Goal: Information Seeking & Learning: Learn about a topic

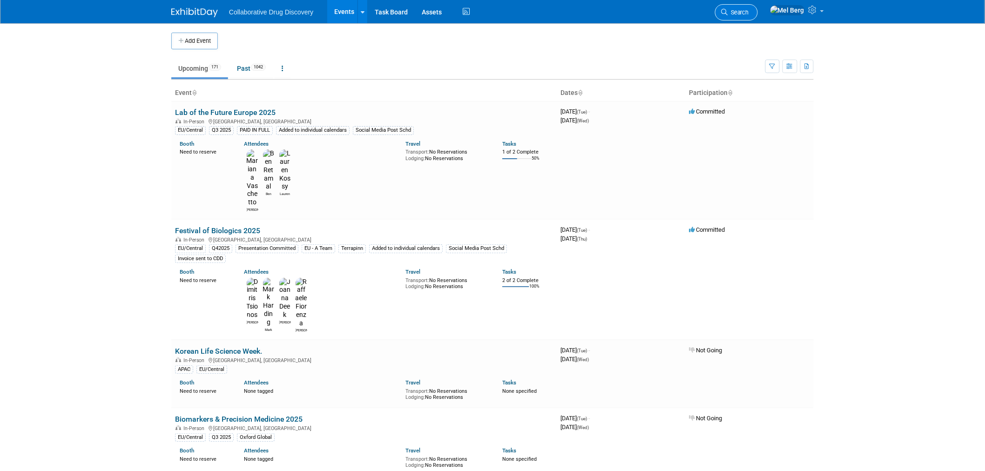
click at [747, 7] on link "Search" at bounding box center [736, 12] width 43 height 16
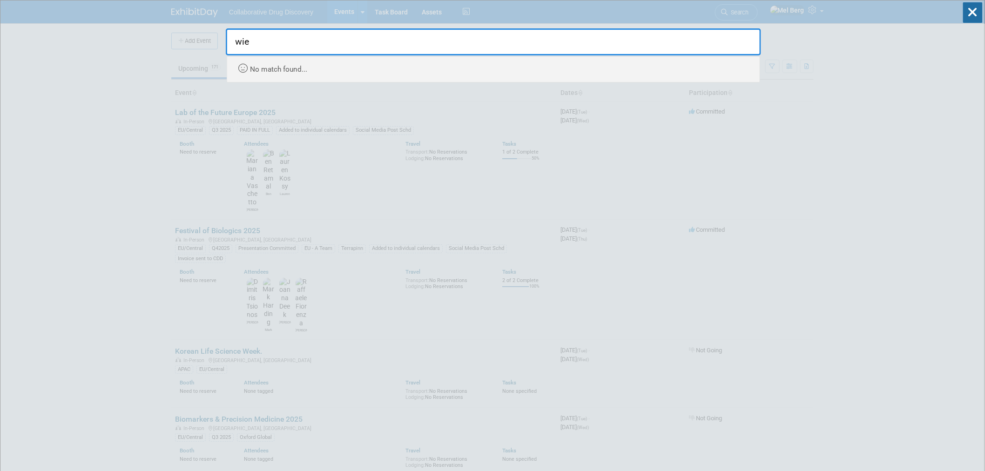
type input "wien"
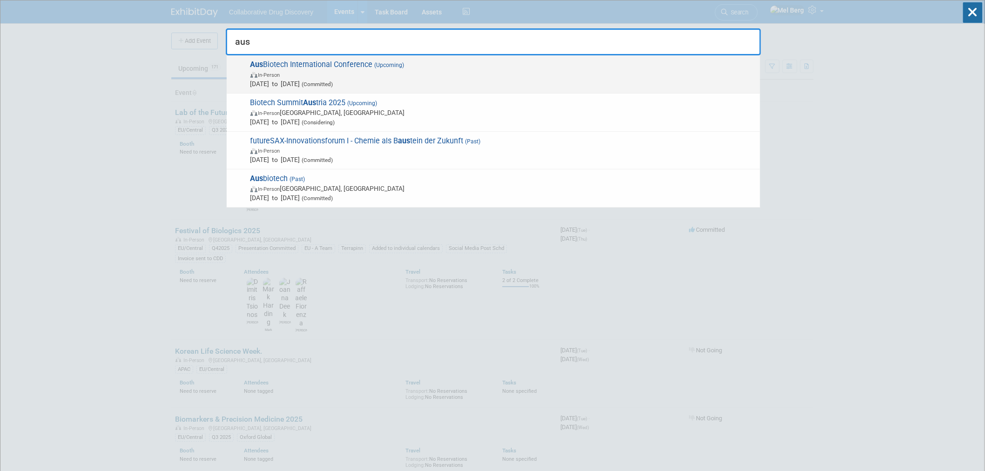
type input "aus"
click at [387, 79] on span "Oct 21, 2025 to Oct 24, 2025 (Committed)" at bounding box center [502, 83] width 505 height 9
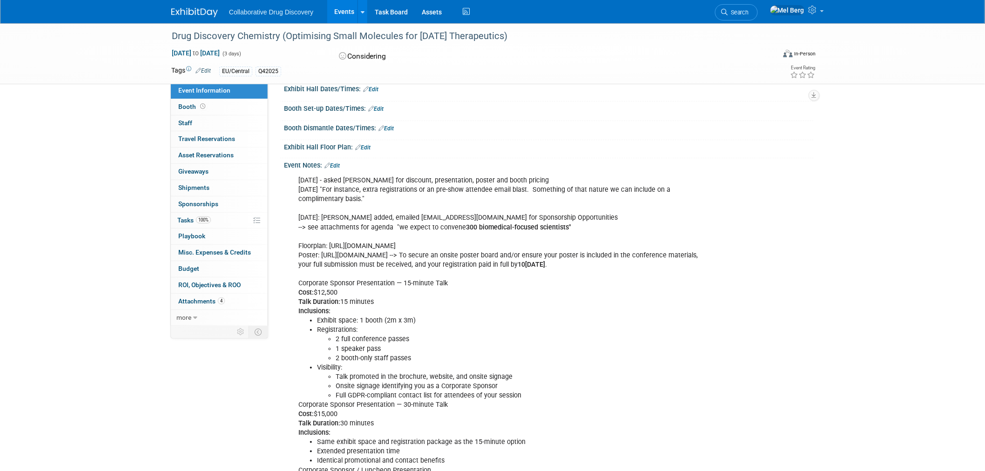
scroll to position [155, 0]
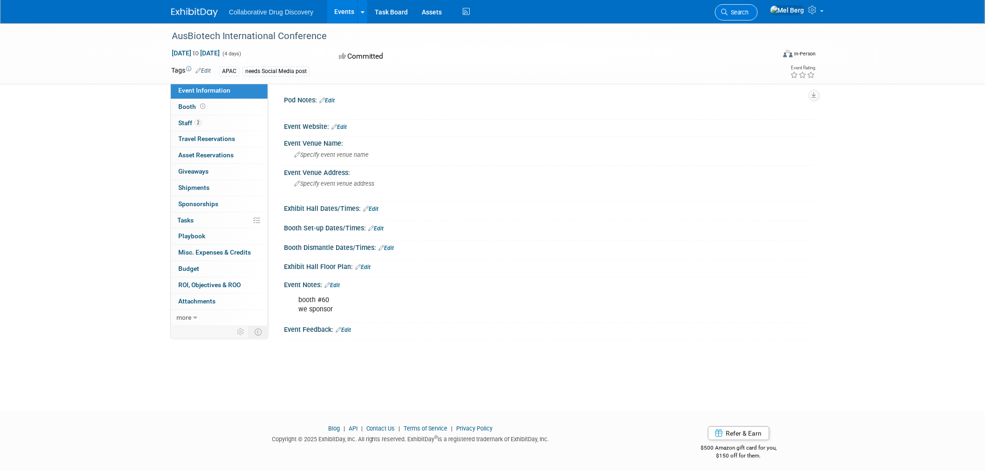
click at [749, 14] on span "Search" at bounding box center [737, 12] width 21 height 7
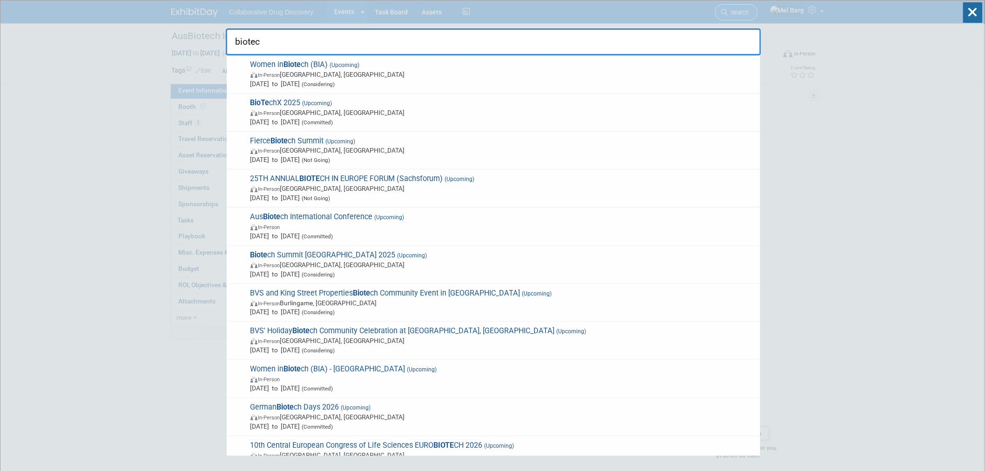
type input "biotech"
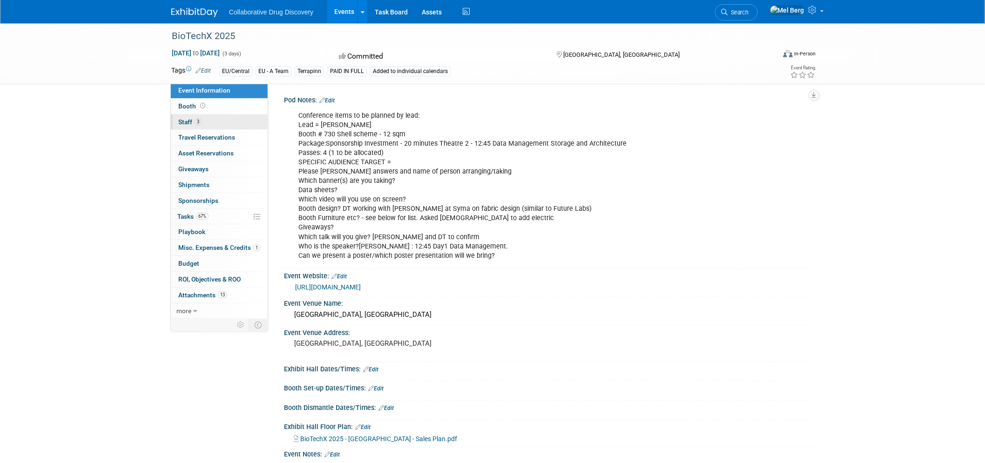
click at [191, 125] on span "Staff 3" at bounding box center [189, 121] width 23 height 7
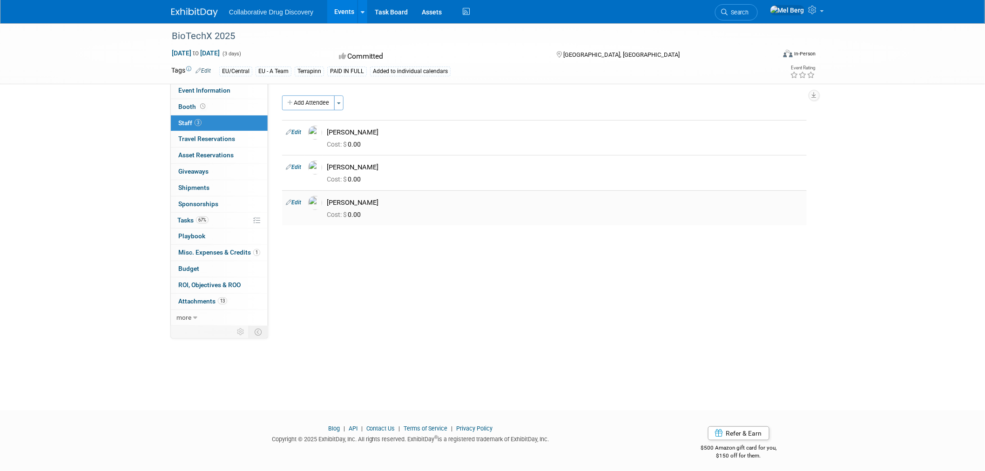
drag, startPoint x: 276, startPoint y: 126, endPoint x: 400, endPoint y: 202, distance: 146.0
click at [400, 202] on div "Pod Notes: Edit Conference items to be planned by lead: Lead = [PERSON_NAME] # …" at bounding box center [540, 205] width 545 height 244
copy div "Edit Dimitris Tsionos Cost: $ 0.00 Edit Lauren Kossy Cost: $ 0.00 Edit Mariana …"
click at [207, 92] on span "Event Information" at bounding box center [204, 90] width 52 height 7
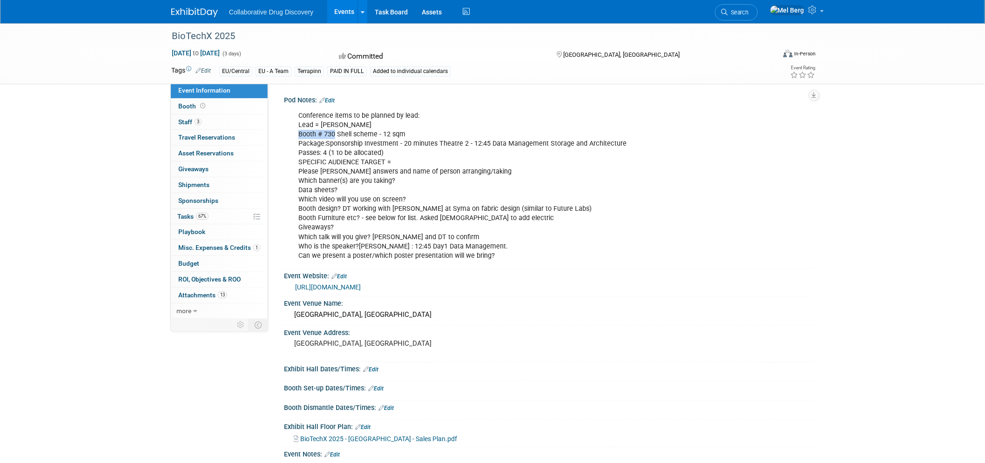
drag, startPoint x: 295, startPoint y: 132, endPoint x: 333, endPoint y: 133, distance: 37.2
click at [333, 133] on div "Conference items to be planned by lead: Lead = Dimitris Booth # 730 Shell schem…" at bounding box center [501, 186] width 419 height 159
copy div "Booth # 730"
drag, startPoint x: 624, startPoint y: 141, endPoint x: 434, endPoint y: 146, distance: 190.4
click at [434, 146] on div "Conference items to be planned by lead: Lead = Dimitris Booth # 730 Shell schem…" at bounding box center [501, 186] width 419 height 159
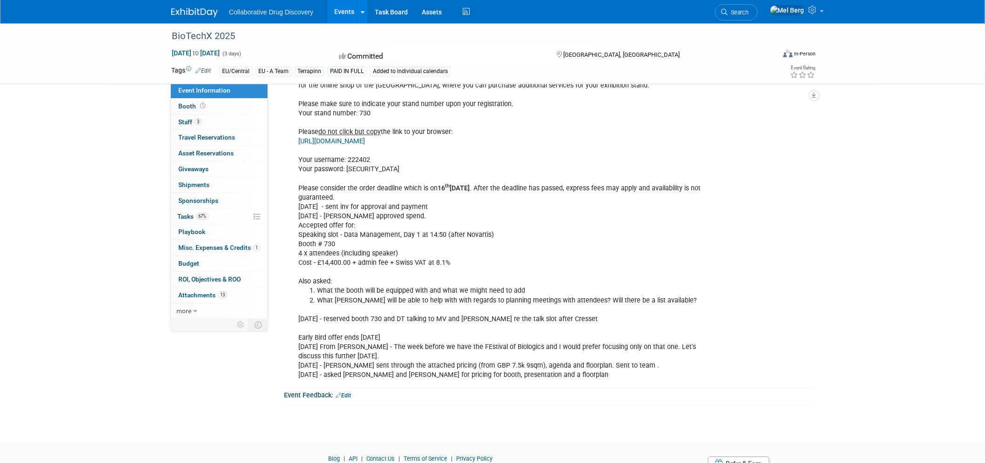
scroll to position [957, 0]
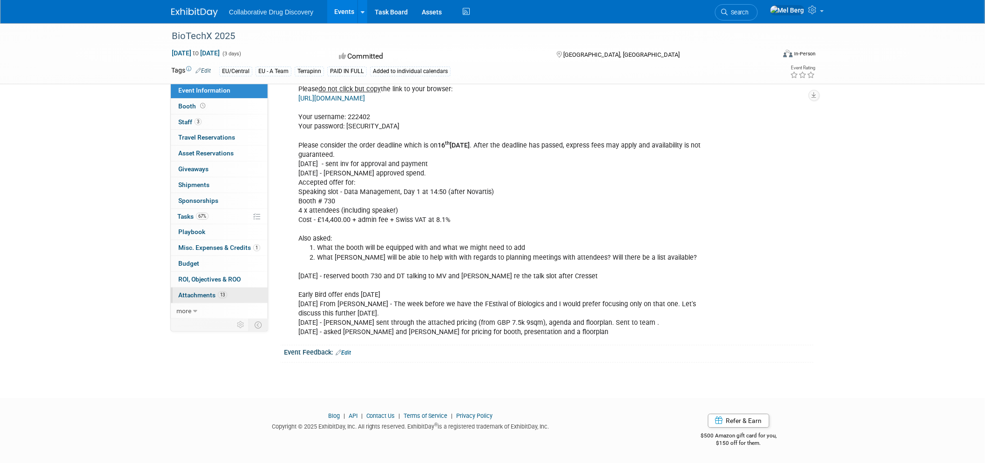
click at [206, 299] on span "Attachments 13" at bounding box center [202, 294] width 49 height 7
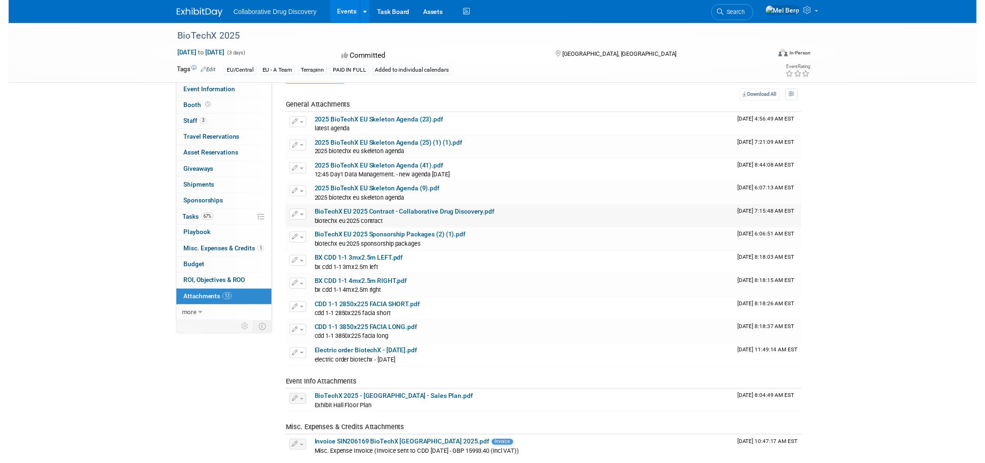
scroll to position [0, 0]
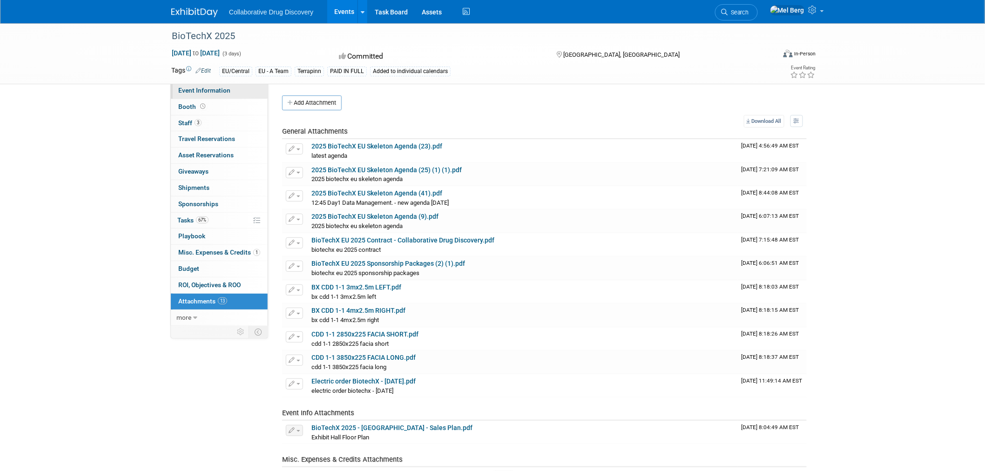
click at [202, 94] on span "Event Information" at bounding box center [204, 90] width 52 height 7
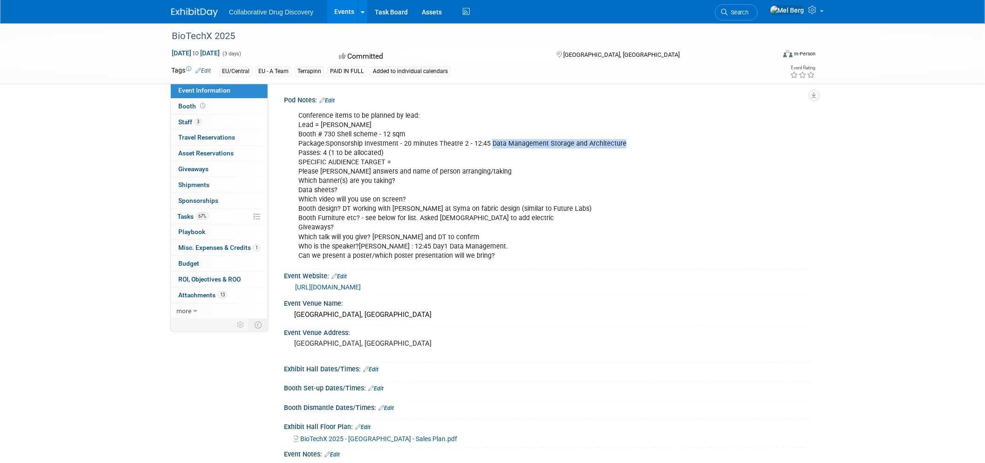
copy div "Data Management Storage and Architecture"
drag, startPoint x: 487, startPoint y: 142, endPoint x: 617, endPoint y: 142, distance: 130.3
click at [617, 142] on div "Conference items to be planned by lead: Lead = Dimitris Booth # 730 Shell schem…" at bounding box center [501, 186] width 419 height 159
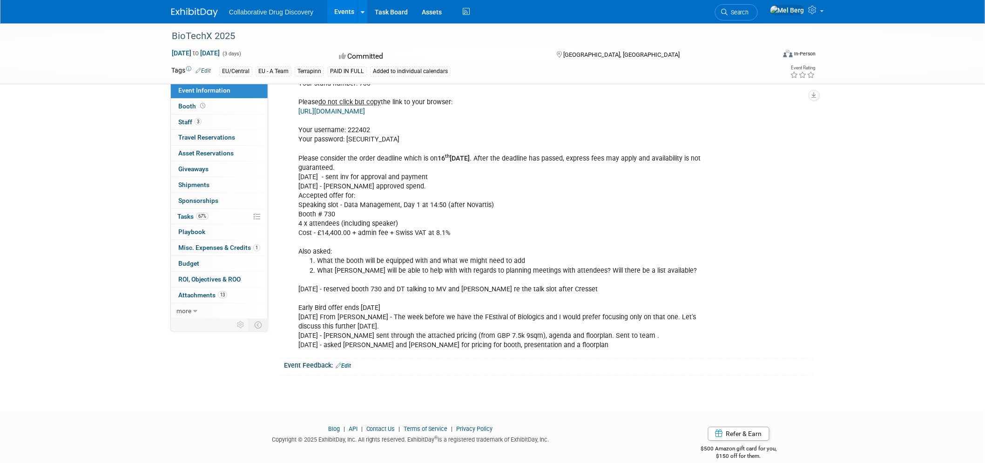
scroll to position [957, 0]
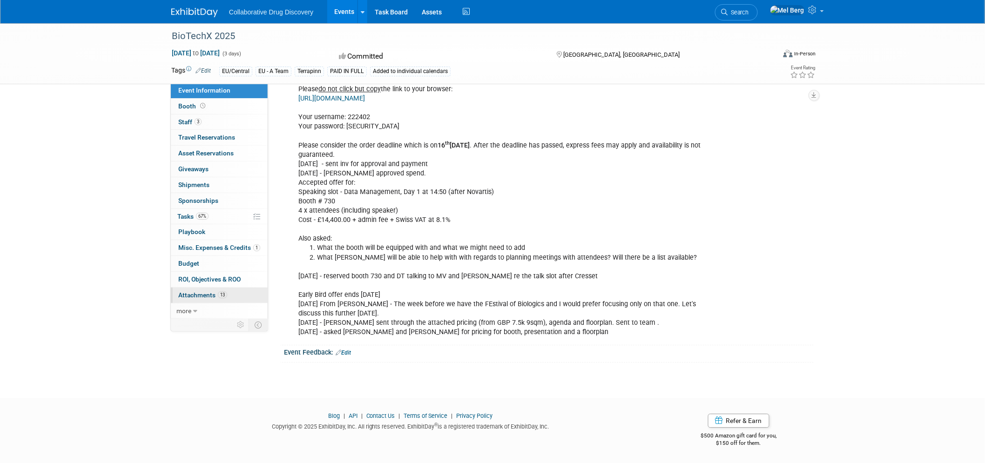
click at [182, 295] on link "13 Attachments 13" at bounding box center [219, 295] width 97 height 15
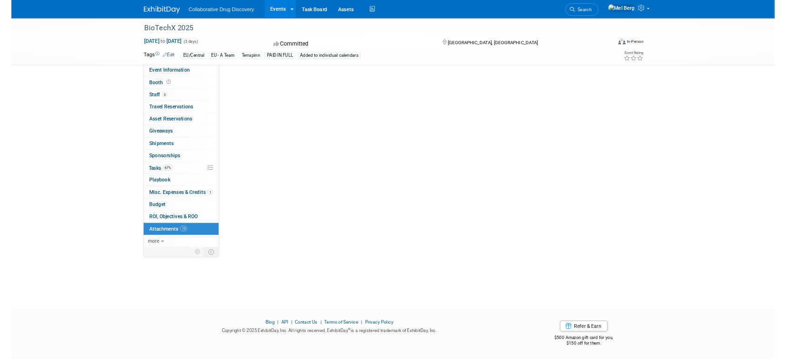
scroll to position [0, 0]
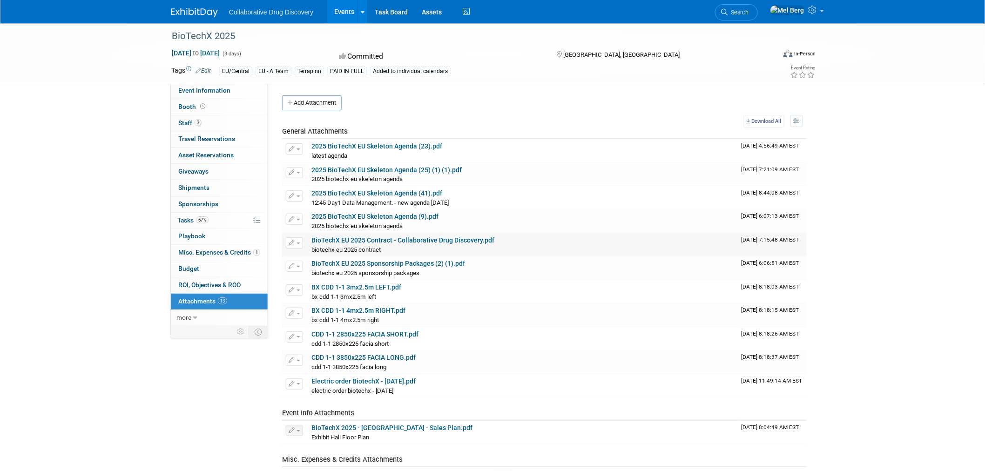
click at [437, 238] on link "BioTechX EU 2025 Contract - Collaborative Drug Discovery.pdf" at bounding box center [402, 239] width 183 height 7
click at [203, 94] on span "Event Information" at bounding box center [204, 90] width 52 height 7
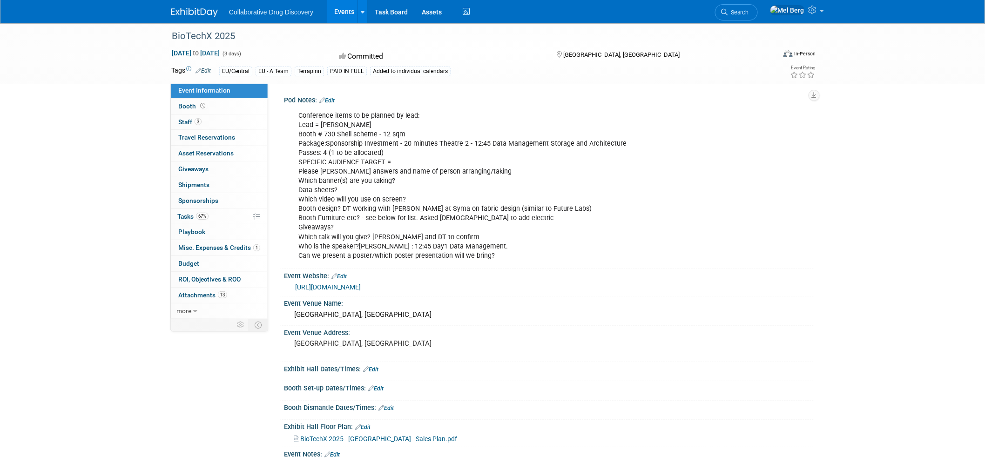
copy div "Package:Sponsorship Investment - 20 minutes Theatre 2 - 12:45 Data Management S…"
drag, startPoint x: 621, startPoint y: 142, endPoint x: 294, endPoint y: 146, distance: 327.1
click at [294, 146] on div "Conference items to be planned by lead: Lead = Dimitris Booth # 730 Shell schem…" at bounding box center [501, 186] width 419 height 159
click at [201, 249] on span "Misc. Expenses & Credits 1" at bounding box center [219, 247] width 82 height 7
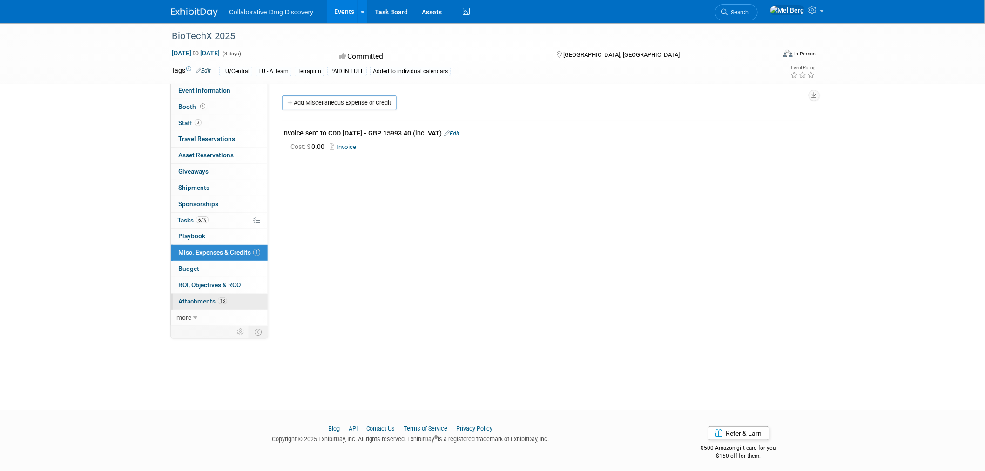
click at [207, 305] on link "13 Attachments 13" at bounding box center [219, 302] width 97 height 16
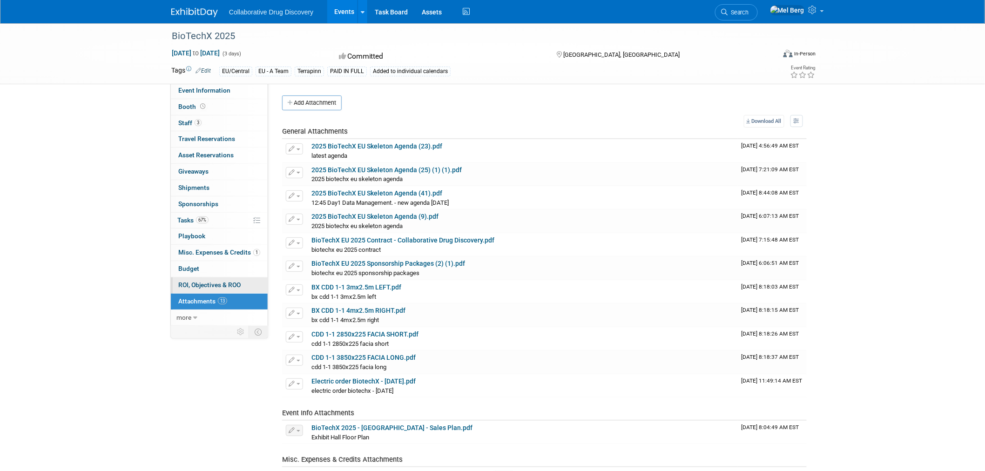
click at [211, 284] on span "ROI, Objectives & ROO 0" at bounding box center [209, 284] width 62 height 7
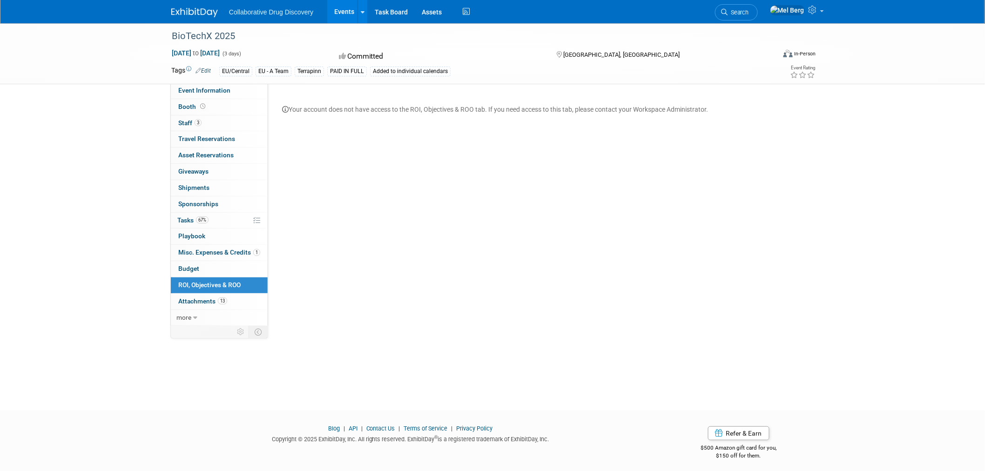
click at [203, 70] on link "Edit" at bounding box center [202, 70] width 15 height 7
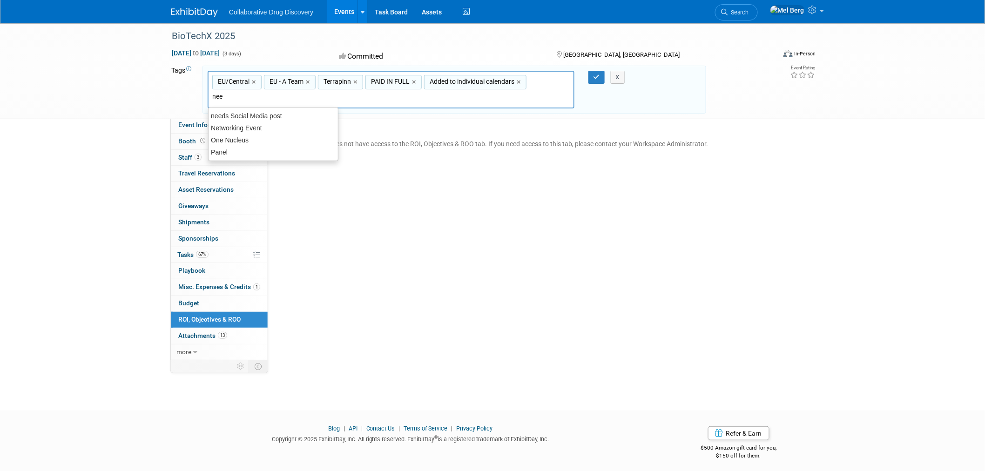
type input "need"
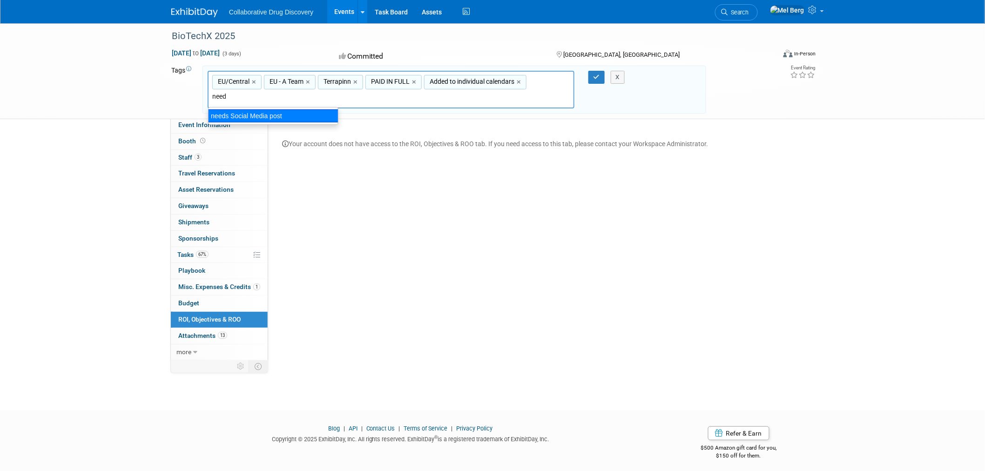
click at [293, 113] on div "needs Social Media post" at bounding box center [273, 115] width 130 height 13
type input "EU/Central, EU - A Team, Terrapinn, PAID IN FULL, Added to individual calendars…"
click at [601, 78] on div "X" at bounding box center [622, 77] width 42 height 13
click at [593, 74] on icon "button" at bounding box center [596, 77] width 7 height 6
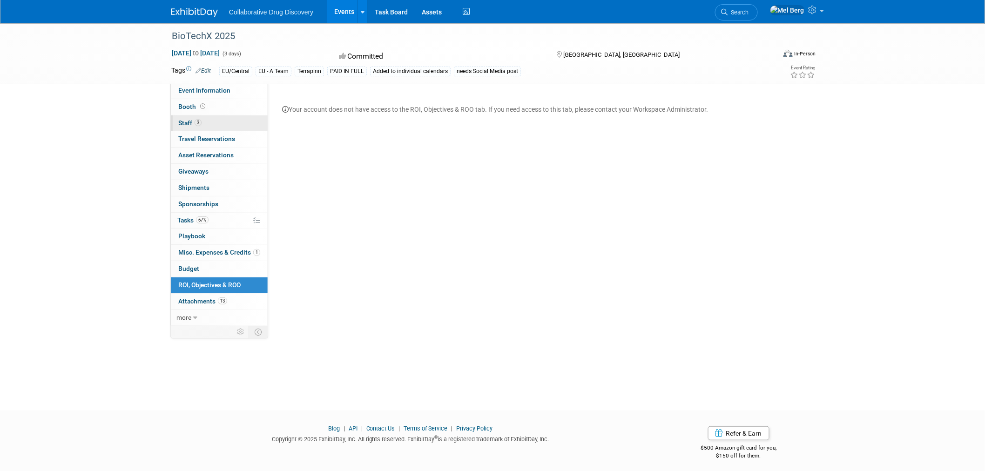
click at [181, 123] on span "Staff 3" at bounding box center [189, 122] width 23 height 7
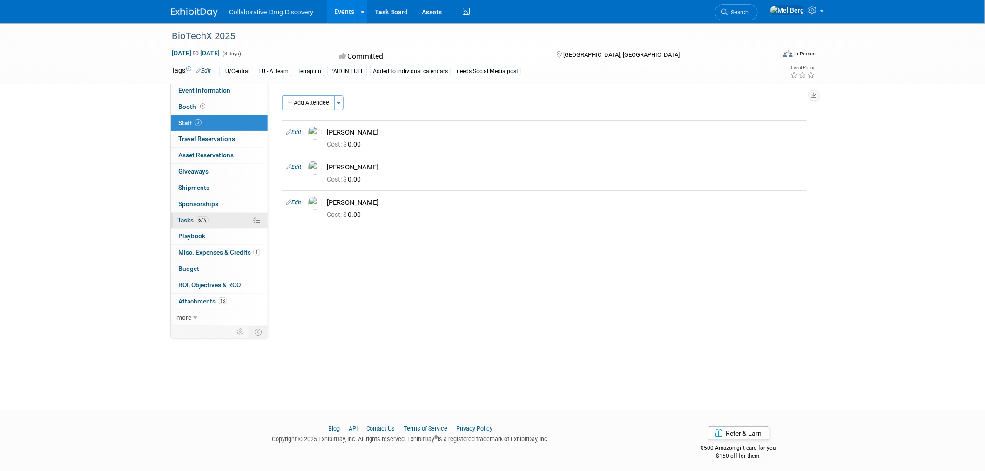
click at [180, 220] on span "Tasks 67%" at bounding box center [192, 219] width 31 height 7
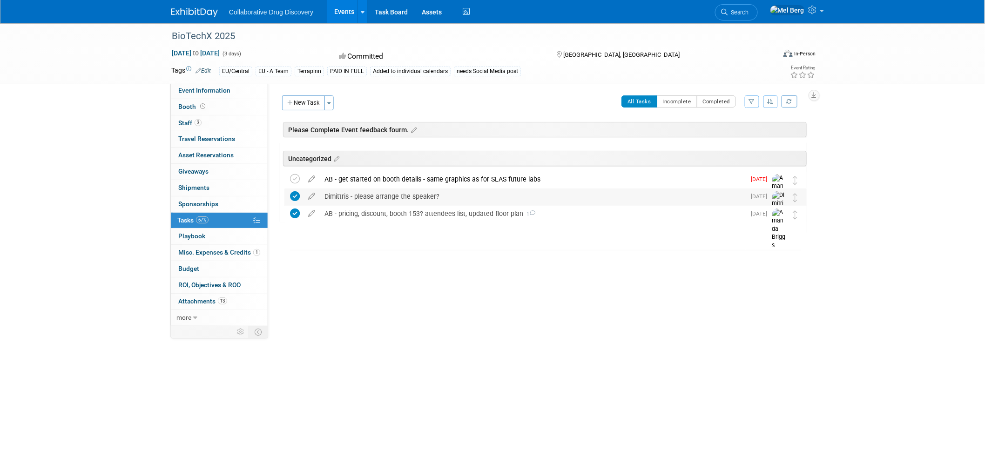
click at [405, 194] on div "Dimittris - please arrange the speaker?" at bounding box center [533, 196] width 426 height 16
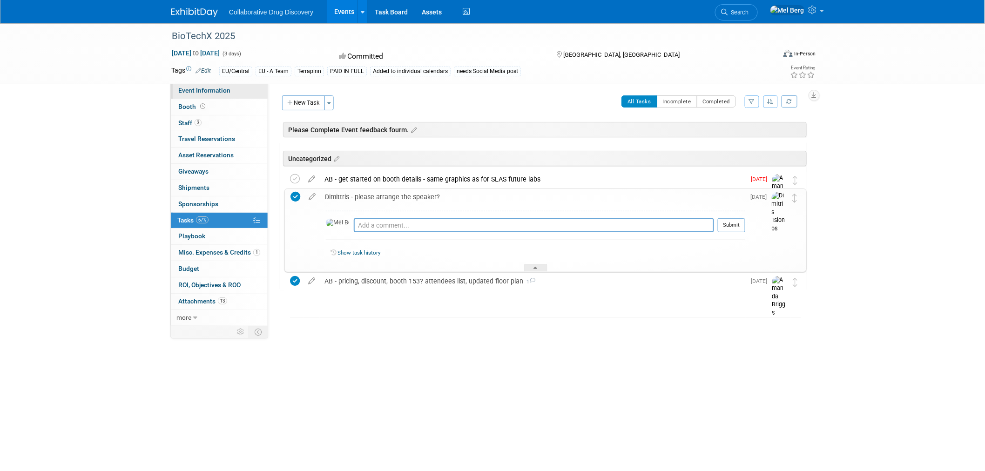
click at [185, 87] on span "Event Information" at bounding box center [204, 90] width 52 height 7
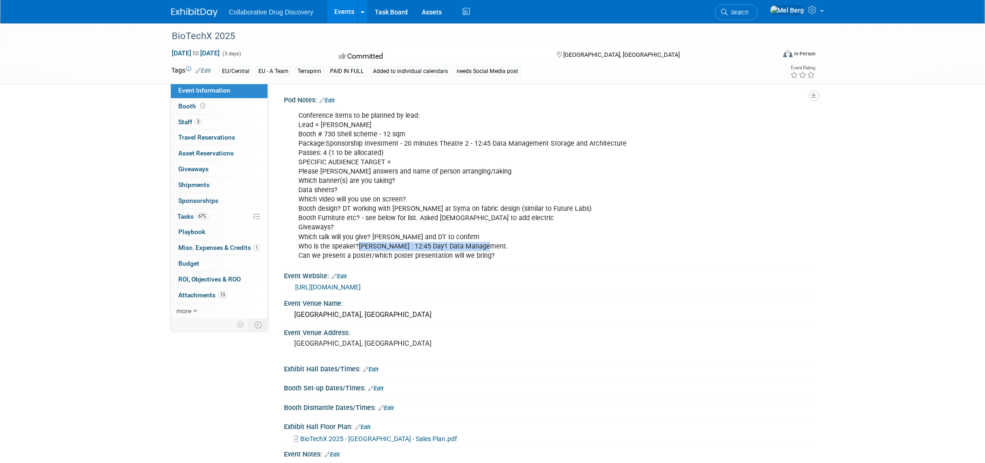
drag, startPoint x: 359, startPoint y: 245, endPoint x: 492, endPoint y: 247, distance: 133.1
click at [492, 247] on div "Conference items to be planned by lead: Lead = Dimitris Booth # 730 Shell schem…" at bounding box center [501, 186] width 419 height 159
drag, startPoint x: 172, startPoint y: 36, endPoint x: 253, endPoint y: 53, distance: 82.3
click at [253, 53] on div "BioTechX 2025 Oct 6, 2025 to Oct 8, 2025 (3 days) Oct 6, 2025 to Oct 8, 2025 Co…" at bounding box center [492, 53] width 656 height 60
copy div "BioTechX 2025 Oct 6, 2025 to Oct 8, 2025"
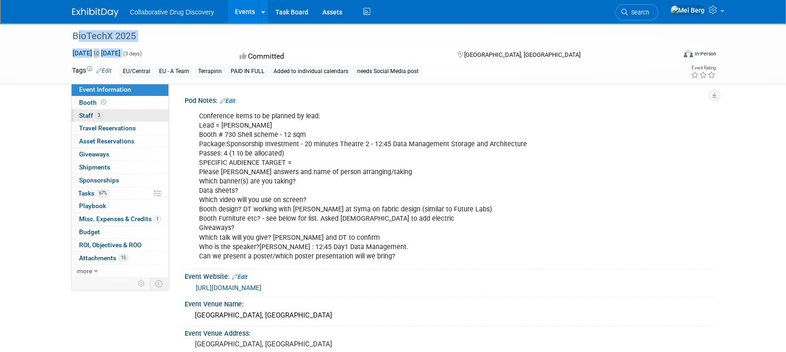
click at [86, 114] on span "Staff 3" at bounding box center [90, 115] width 23 height 7
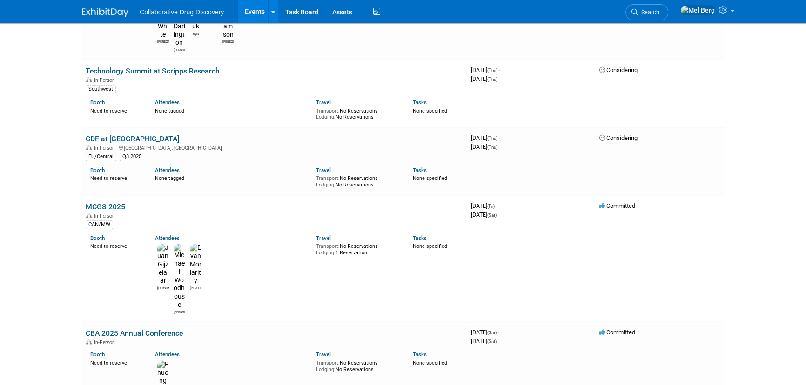
scroll to position [1075, 0]
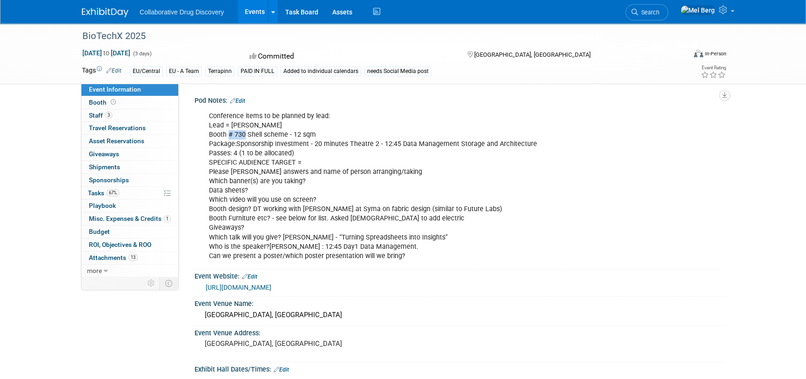
drag, startPoint x: 228, startPoint y: 135, endPoint x: 244, endPoint y: 133, distance: 16.5
click at [244, 133] on div "Conference items to be planned by lead: Lead = Dimitris Booth # 730 Shell schem…" at bounding box center [411, 186] width 419 height 159
copy div "# 730"
click at [661, 16] on link "Search" at bounding box center [646, 12] width 43 height 16
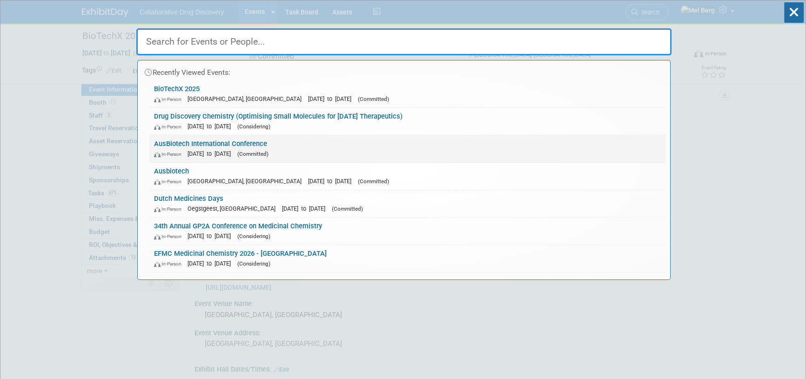
click at [249, 141] on link "AusBiotech International Conference In-Person Oct 21, 2025 to Oct 24, 2025 (Com…" at bounding box center [407, 148] width 516 height 27
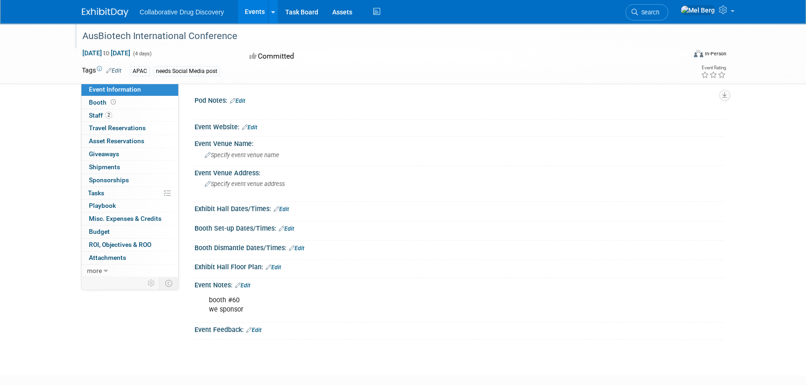
drag, startPoint x: 0, startPoint y: 0, endPoint x: 232, endPoint y: 29, distance: 234.0
click at [232, 29] on div "AusBiotech International Conference" at bounding box center [375, 36] width 592 height 17
copy div "AusBiotech International Conference"
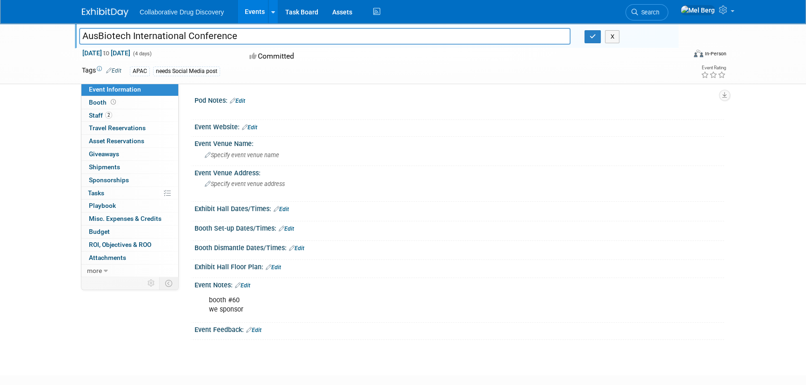
drag, startPoint x: 243, startPoint y: 32, endPoint x: 0, endPoint y: 45, distance: 243.2
click at [0, 45] on div "AusBiotech International Conference AusBiotech International Conference X [DATE…" at bounding box center [403, 53] width 806 height 61
click at [93, 116] on span "Staff 2" at bounding box center [100, 115] width 23 height 7
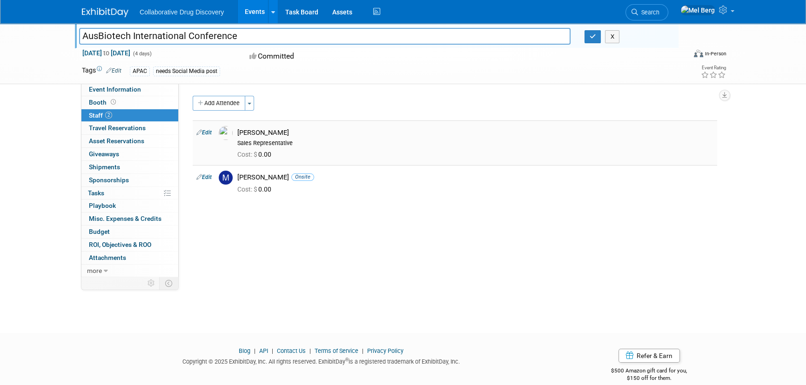
drag, startPoint x: 295, startPoint y: 176, endPoint x: 238, endPoint y: 134, distance: 71.1
click at [238, 134] on tbody "Edit [PERSON_NAME] Sales Representative Cost: $ 0.00 Edit" at bounding box center [455, 161] width 524 height 80
copy tbody "[PERSON_NAME] Sales Representative Cost: $ 0.00 Edit [PERSON_NAME] Onsite"
